Goal: Task Accomplishment & Management: Complete application form

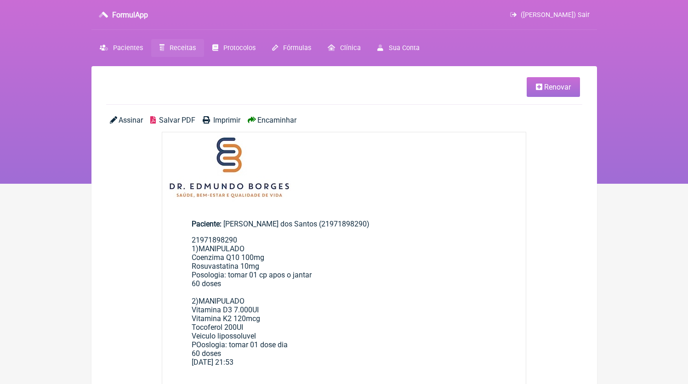
click at [167, 54] on link "Receitas" at bounding box center [177, 48] width 53 height 18
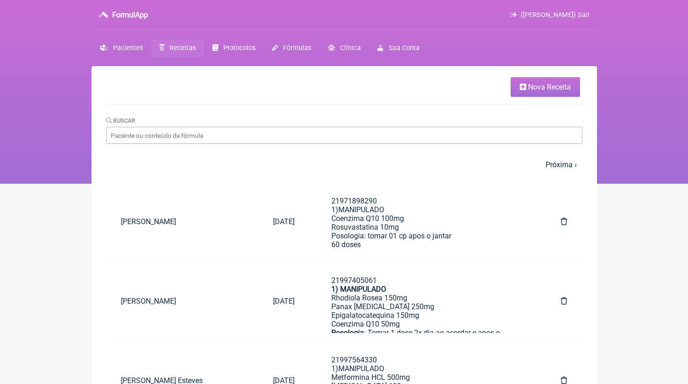
click at [516, 89] on link "Nova Receita" at bounding box center [545, 87] width 69 height 20
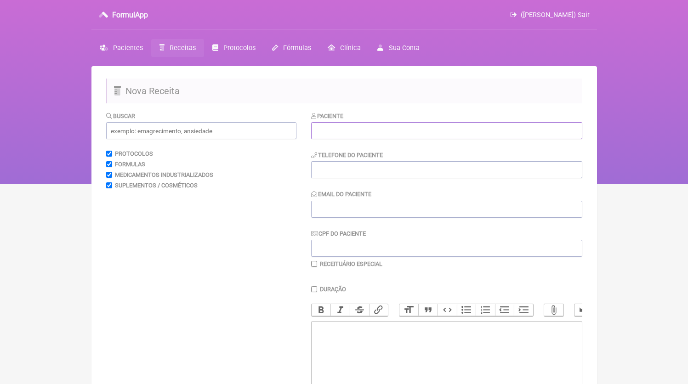
click at [370, 137] on input "text" at bounding box center [446, 130] width 271 height 17
paste input "[PERSON_NAME]"
type input "[PERSON_NAME]"
click at [341, 175] on input "tel" at bounding box center [446, 169] width 271 height 17
paste input "21964664144"
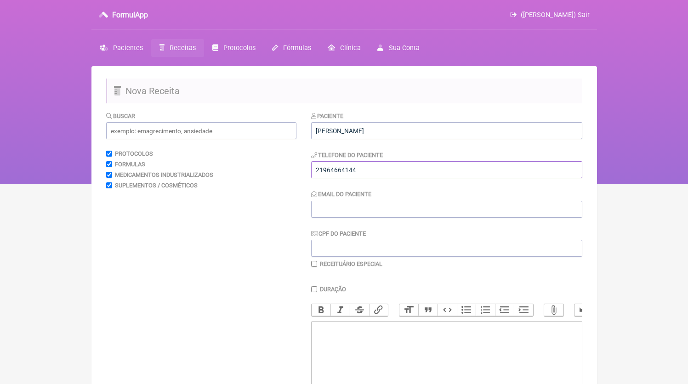
click at [316, 170] on input "21964664144" at bounding box center [446, 169] width 271 height 17
drag, startPoint x: 322, startPoint y: 173, endPoint x: 314, endPoint y: 175, distance: 7.9
click at [314, 175] on input "\21964664144" at bounding box center [446, 169] width 271 height 17
click at [317, 172] on input "\21964664144" at bounding box center [446, 169] width 271 height 17
click at [319, 169] on input "\21964664144" at bounding box center [446, 169] width 271 height 17
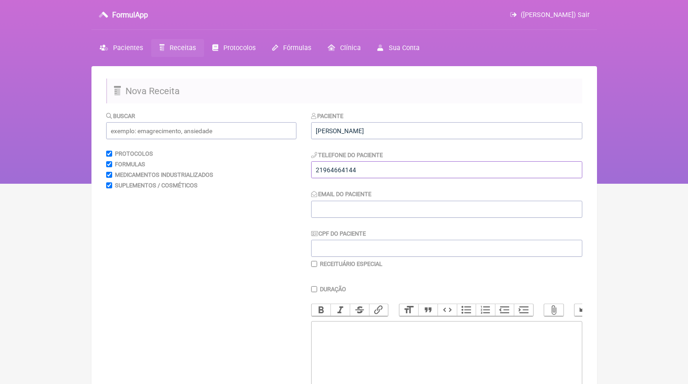
type input "21964664144"
type input "D"
type input "[EMAIL_ADDRESS][DOMAIN_NAME]"
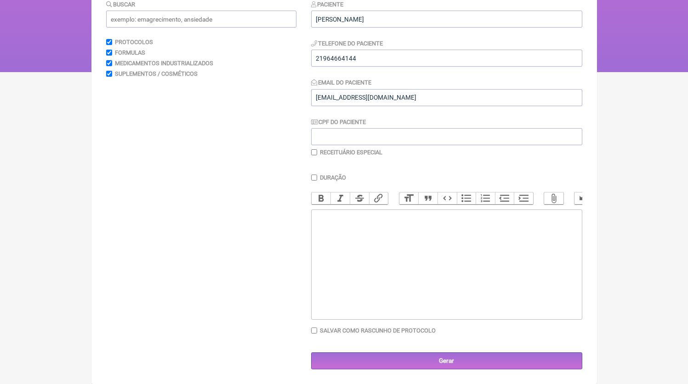
click at [363, 235] on trix-editor at bounding box center [446, 265] width 271 height 110
click at [362, 57] on input "21964664144" at bounding box center [446, 58] width 271 height 17
click at [366, 281] on trix-editor at bounding box center [446, 265] width 271 height 110
paste trix-editor "<div>21964664144</div>"
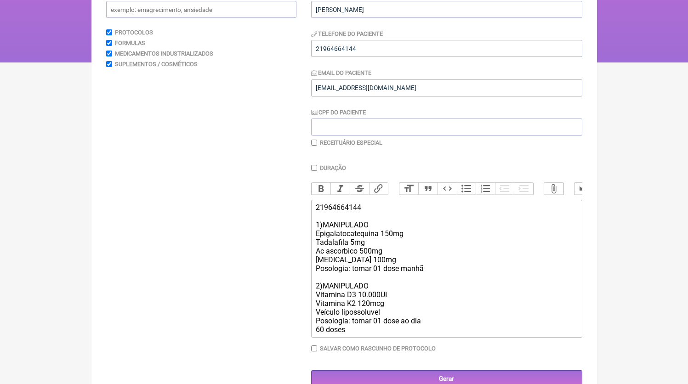
click at [319, 290] on div "21964664144 1)MANIPULADO Epigalatocatequina 150mg Tadalafila 5mg Ac ascorbico 5…" at bounding box center [446, 268] width 261 height 131
type trix-editor "<div>21964664144<br><br>1)MANIPULADO<br>Epigalatocatequina 150mg<br>Tadalafila …"
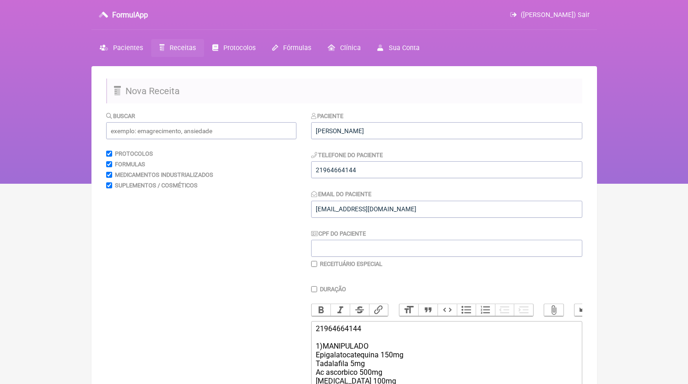
scroll to position [158, 0]
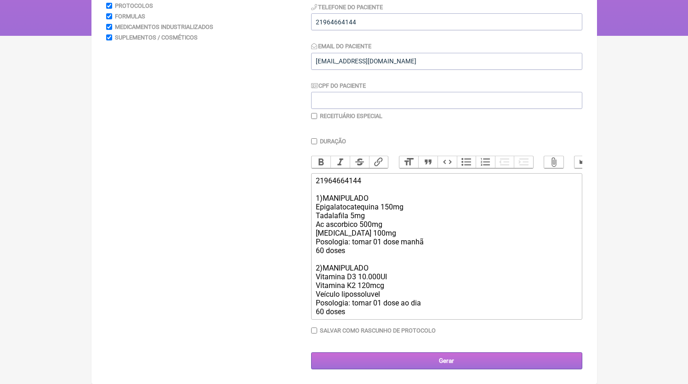
click at [426, 362] on input "Gerar" at bounding box center [446, 361] width 271 height 17
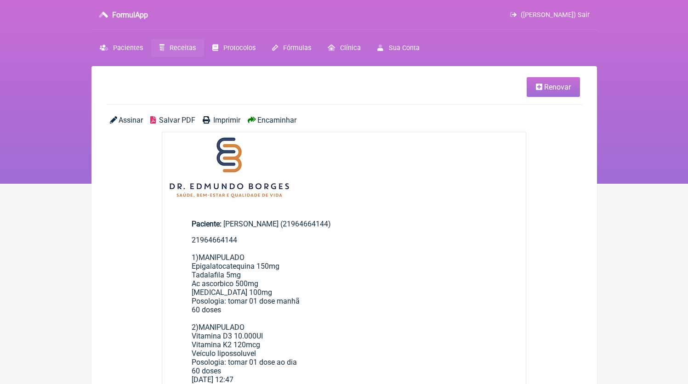
click at [171, 119] on span "Salvar PDF" at bounding box center [177, 120] width 36 height 9
click at [172, 53] on link "Receitas" at bounding box center [177, 48] width 53 height 18
